Goal: Information Seeking & Learning: Understand process/instructions

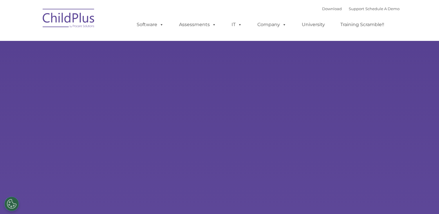
type input ""
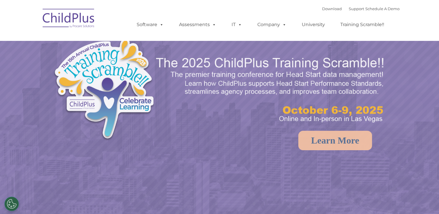
select select "MEDIUM"
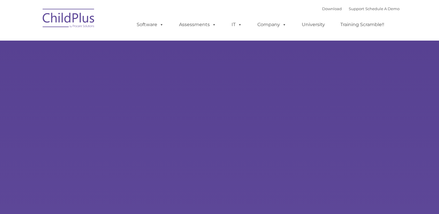
type input ""
select select "MEDIUM"
type input ""
select select "MEDIUM"
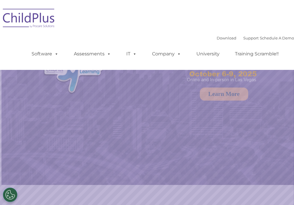
select select "MEDIUM"
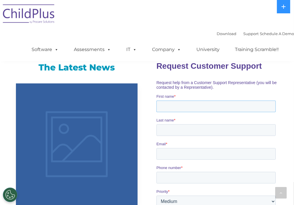
scroll to position [403, 0]
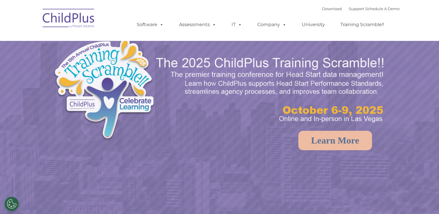
select select "MEDIUM"
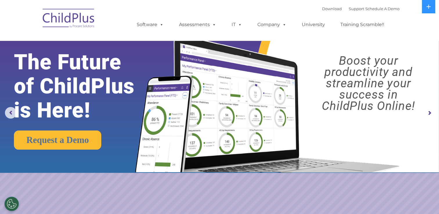
click at [428, 115] on rs-arrow at bounding box center [429, 113] width 12 height 12
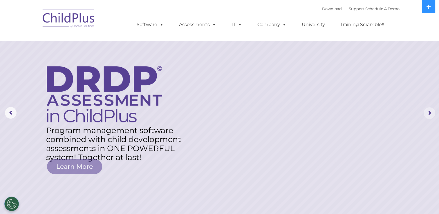
click at [428, 115] on rs-arrow at bounding box center [429, 113] width 12 height 12
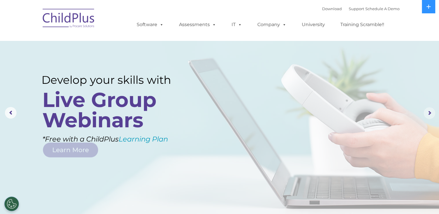
click at [428, 115] on rs-arrow at bounding box center [429, 113] width 12 height 12
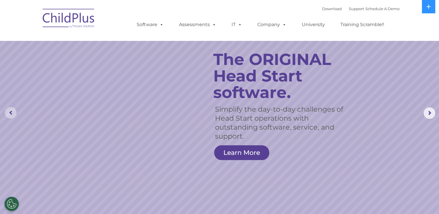
click at [14, 109] on rs-arrow at bounding box center [11, 113] width 12 height 12
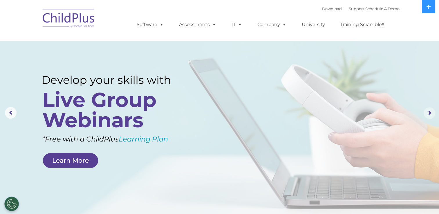
click at [426, 112] on rs-arrow at bounding box center [429, 113] width 12 height 12
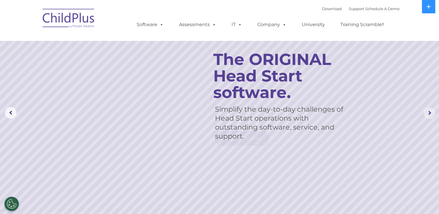
click at [426, 112] on rs-arrow at bounding box center [429, 113] width 12 height 12
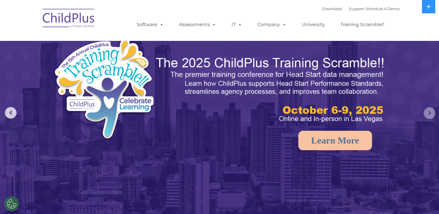
click at [426, 112] on rs-arrow at bounding box center [429, 113] width 12 height 12
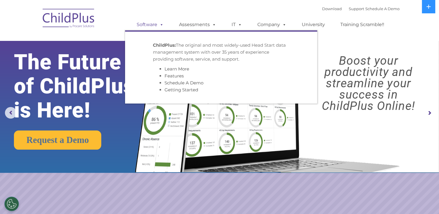
click at [161, 22] on span at bounding box center [160, 25] width 6 height 6
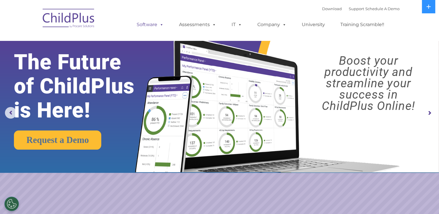
click at [152, 25] on link "Software" at bounding box center [150, 25] width 39 height 12
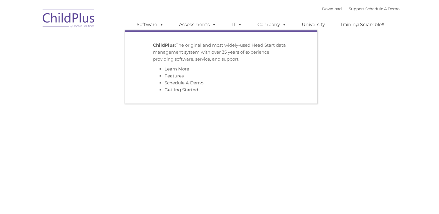
type input ""
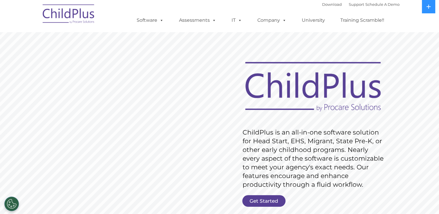
click at [94, 26] on img at bounding box center [69, 14] width 58 height 29
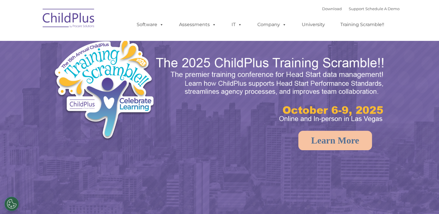
select select "MEDIUM"
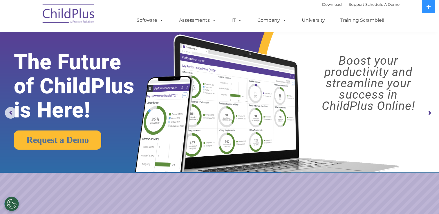
scroll to position [91, 0]
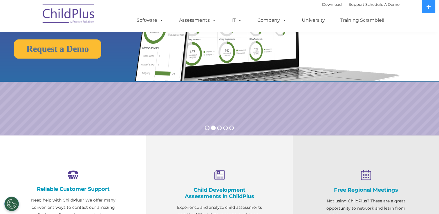
select select "MEDIUM"
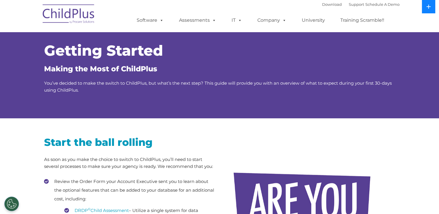
click at [429, 8] on icon at bounding box center [428, 6] width 5 height 5
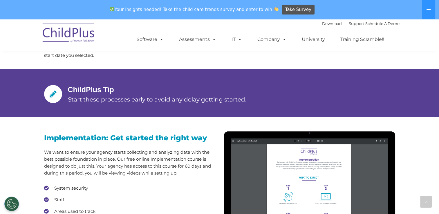
scroll to position [436, 0]
